Goal: Transaction & Acquisition: Subscribe to service/newsletter

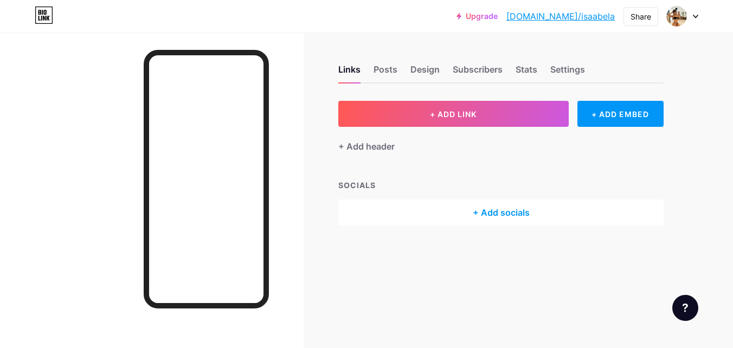
click at [692, 15] on icon at bounding box center [694, 17] width 5 height 4
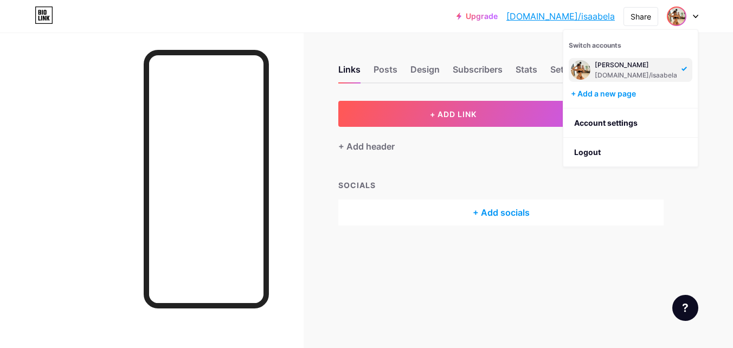
click at [715, 150] on div "Upgrade [DOMAIN_NAME]/isaabe... [DOMAIN_NAME]/[PERSON_NAME] Switch accounts [PE…" at bounding box center [366, 174] width 733 height 348
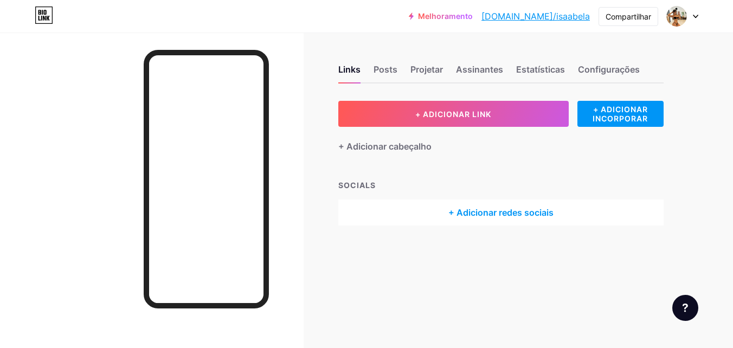
click at [690, 14] on div at bounding box center [681, 17] width 31 height 20
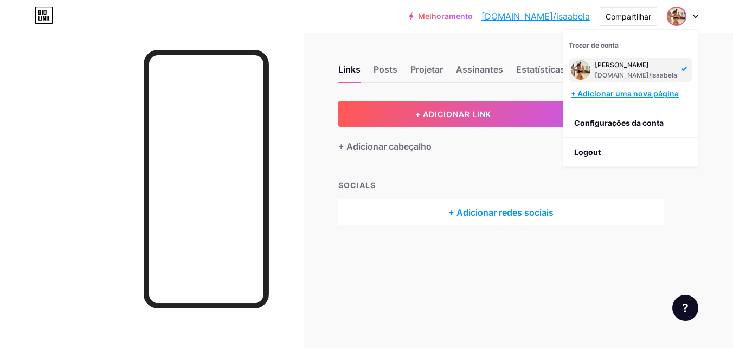
click at [592, 94] on div "+ Adicionar uma nova página" at bounding box center [631, 93] width 121 height 11
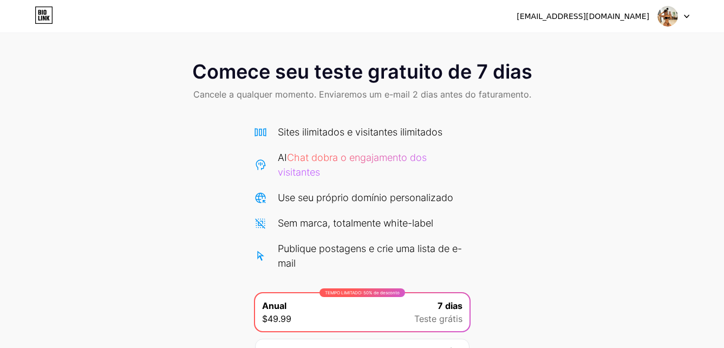
click at [686, 20] on div at bounding box center [673, 17] width 31 height 20
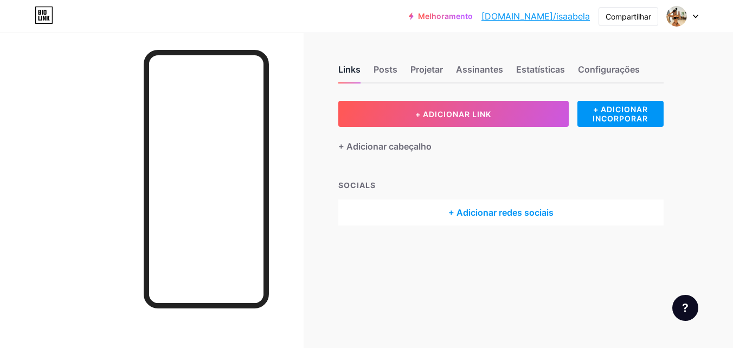
click at [350, 71] on div "Links" at bounding box center [349, 73] width 22 height 20
